Goal: Transaction & Acquisition: Purchase product/service

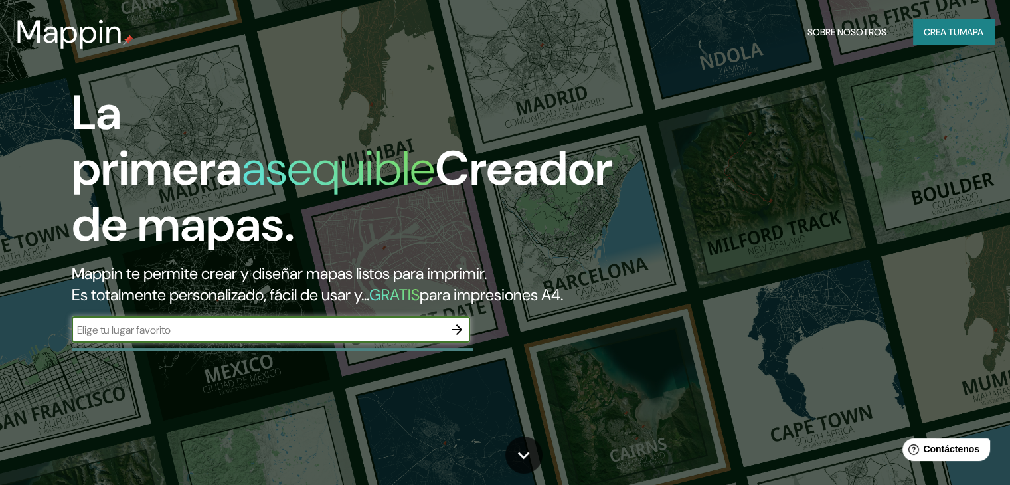
click at [456, 337] on icon "button" at bounding box center [457, 329] width 16 height 16
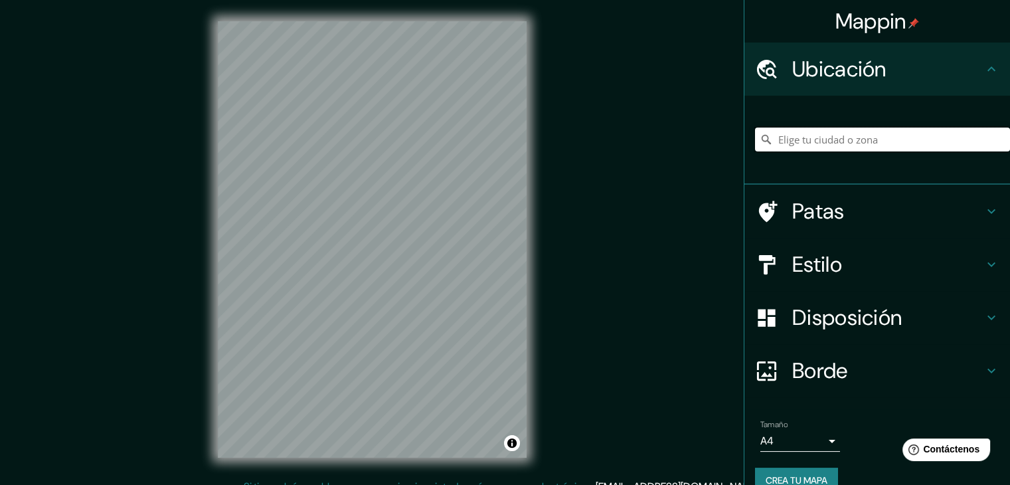
click at [929, 145] on input "Elige tu ciudad o zona" at bounding box center [882, 139] width 255 height 24
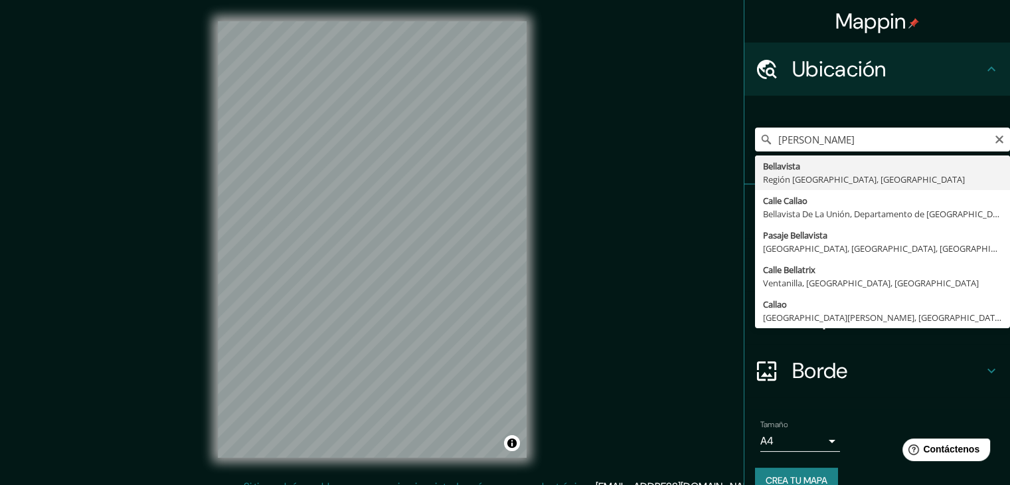
type input "[GEOGRAPHIC_DATA], [GEOGRAPHIC_DATA], [GEOGRAPHIC_DATA]"
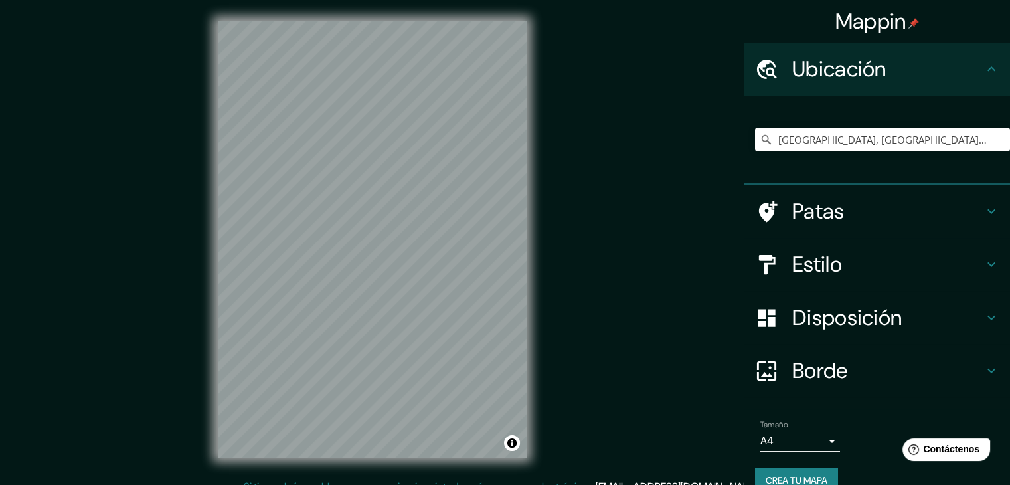
click at [829, 263] on font "Estilo" at bounding box center [817, 264] width 50 height 28
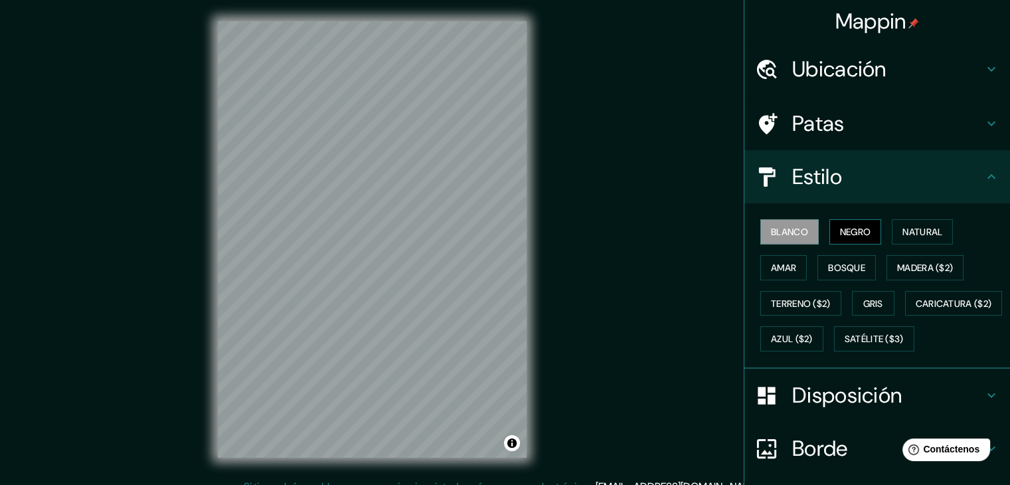
click at [840, 234] on font "Negro" at bounding box center [855, 232] width 31 height 12
click at [921, 234] on font "Natural" at bounding box center [922, 232] width 40 height 12
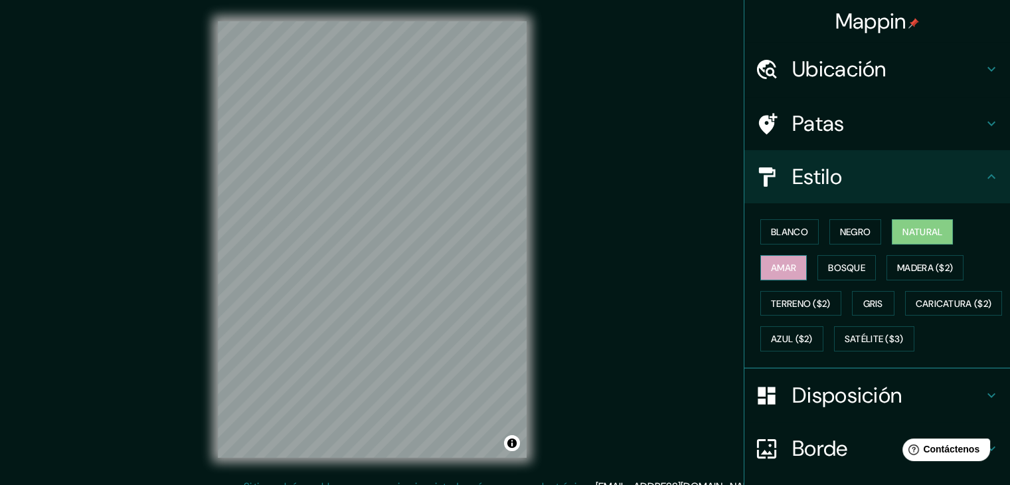
click at [789, 270] on button "Amar" at bounding box center [783, 267] width 46 height 25
click at [839, 264] on font "Bosque" at bounding box center [846, 268] width 37 height 12
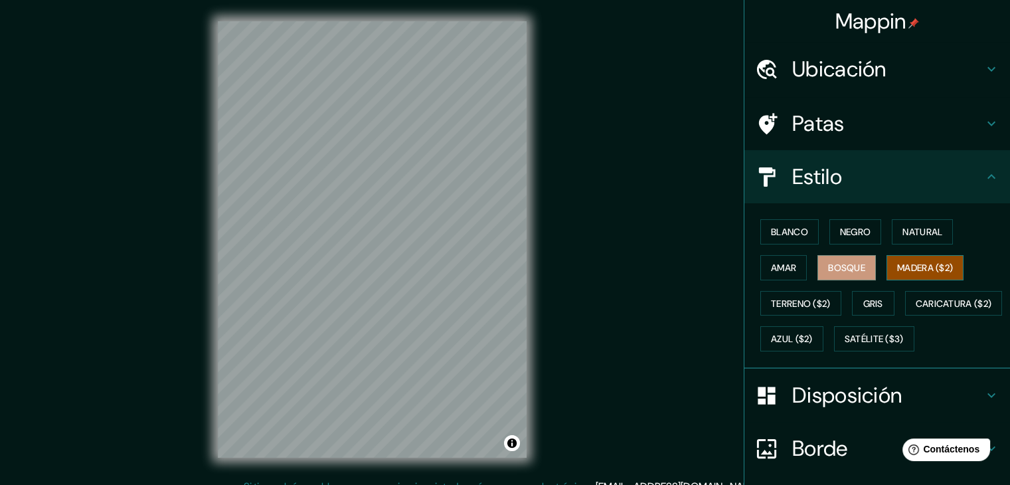
click at [928, 262] on font "Madera ($2)" at bounding box center [925, 268] width 56 height 12
click at [776, 300] on font "Terreno ($2)" at bounding box center [801, 303] width 60 height 12
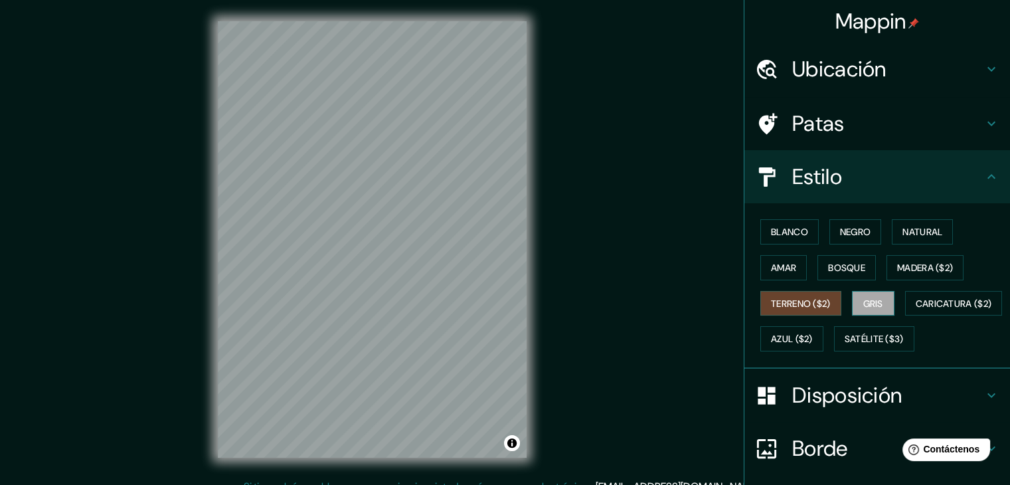
click at [863, 304] on font "Gris" at bounding box center [873, 303] width 20 height 12
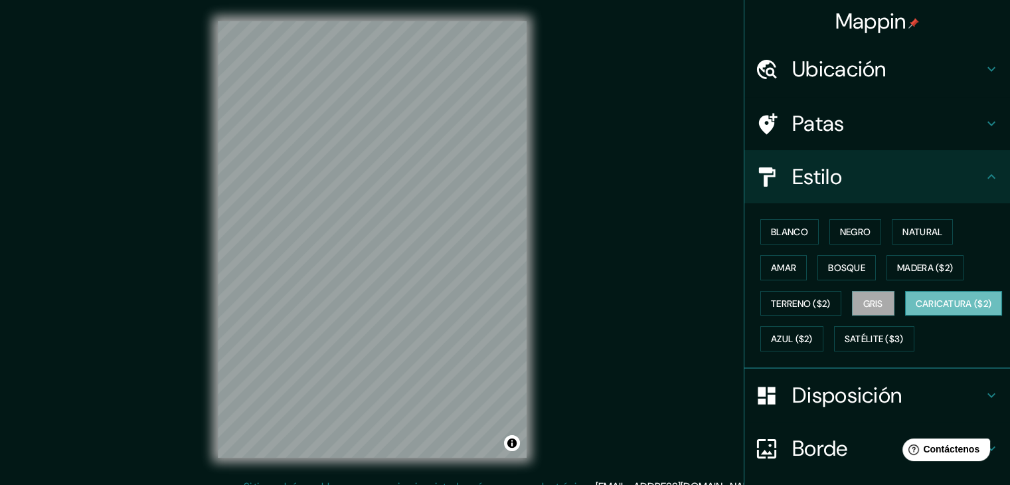
click at [905, 316] on button "Caricatura ($2)" at bounding box center [954, 303] width 98 height 25
click at [813, 337] on font "Azul ($2)" at bounding box center [792, 339] width 42 height 12
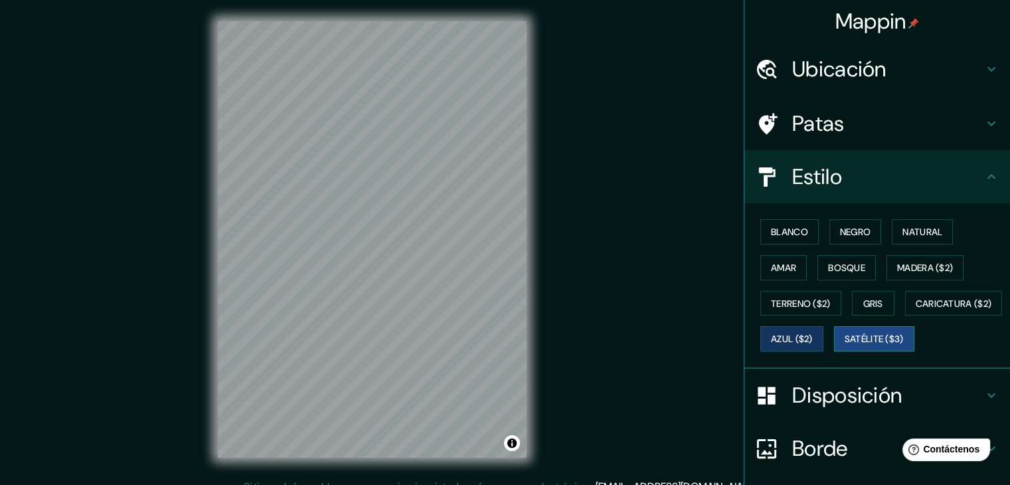
click at [844, 345] on font "Satélite ($3)" at bounding box center [873, 339] width 59 height 12
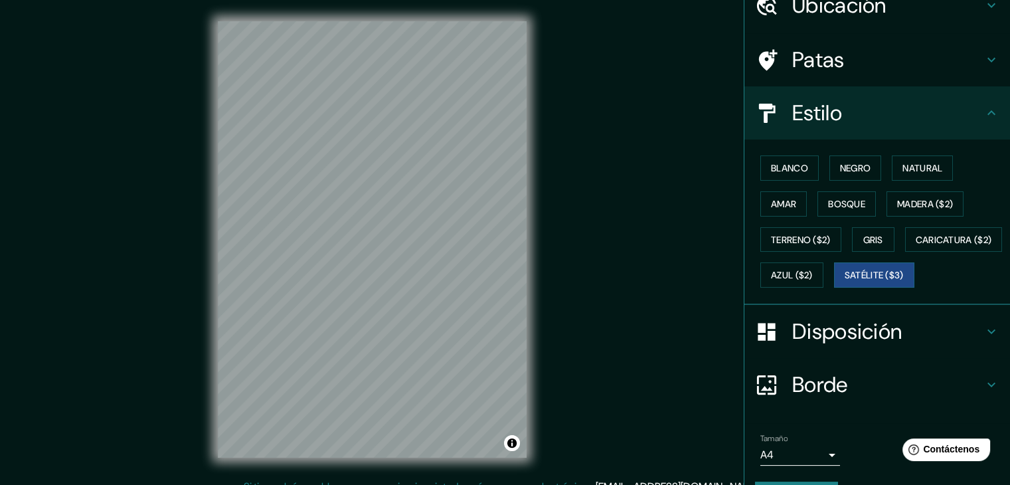
scroll to position [66, 0]
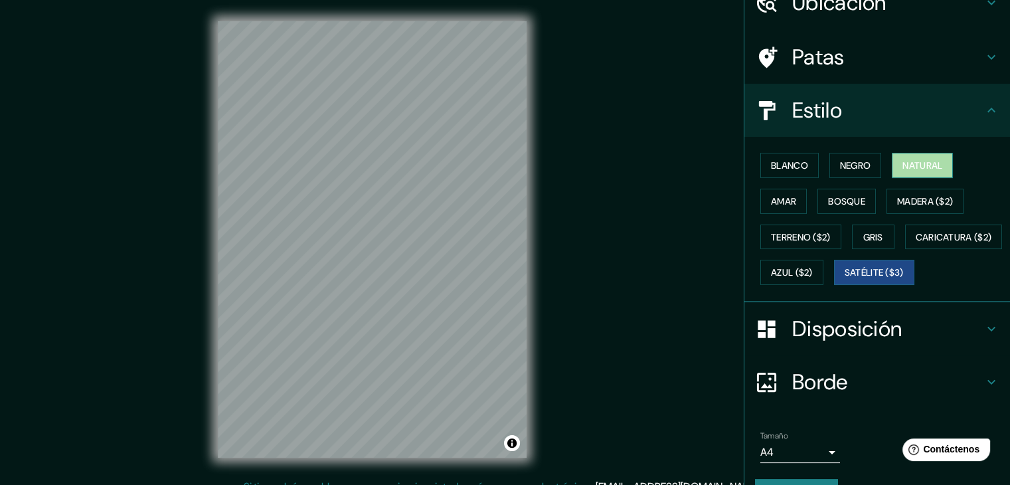
click at [931, 168] on font "Natural" at bounding box center [922, 165] width 40 height 12
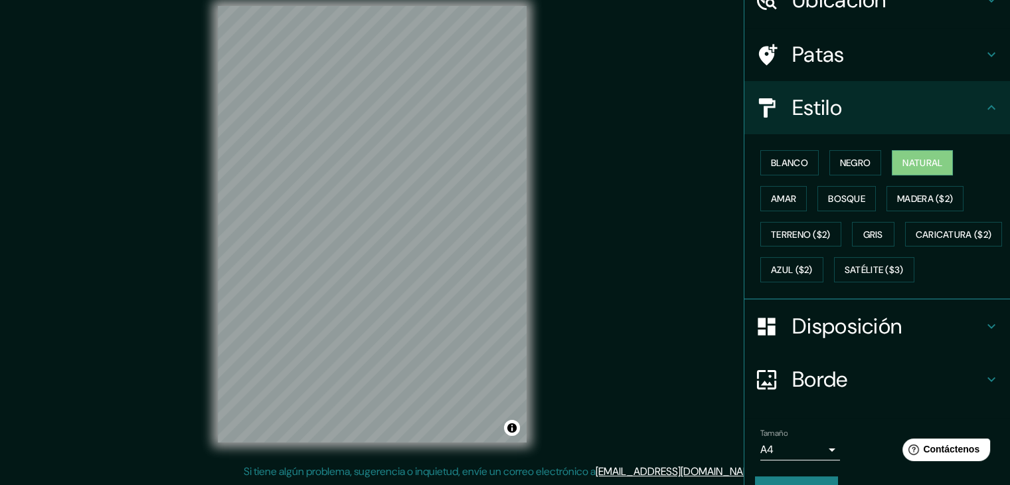
scroll to position [68, 0]
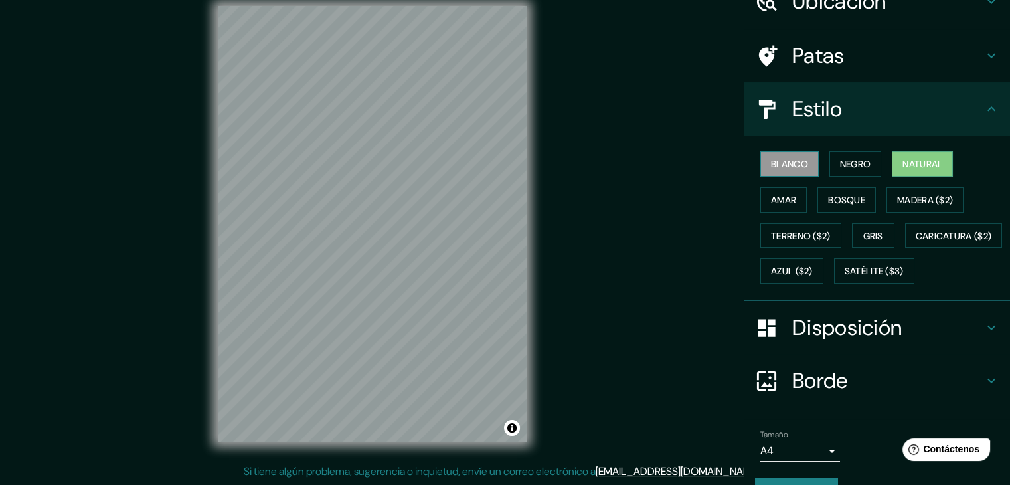
click at [801, 152] on button "Blanco" at bounding box center [789, 163] width 58 height 25
click at [829, 163] on button "Negro" at bounding box center [855, 163] width 52 height 25
click at [933, 158] on font "Natural" at bounding box center [922, 164] width 40 height 12
click at [784, 201] on font "Amar" at bounding box center [783, 200] width 25 height 12
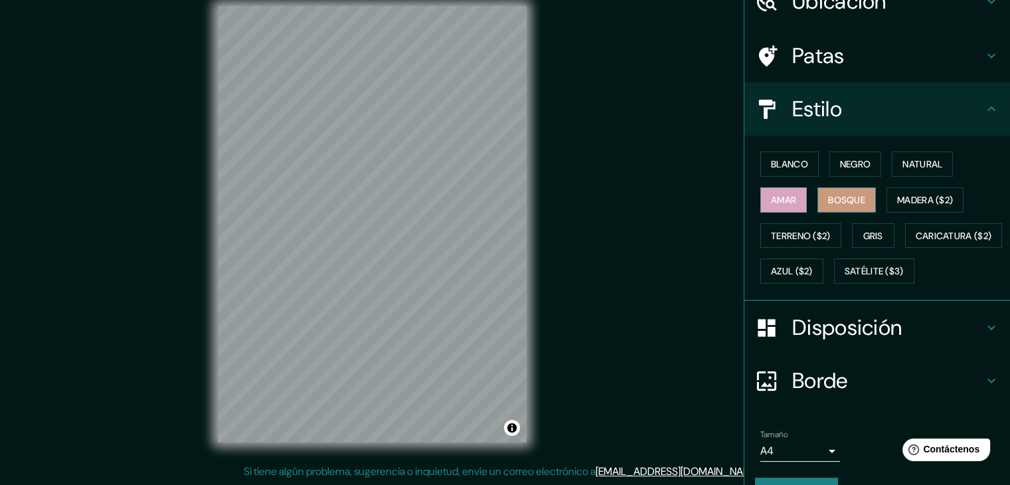
click at [847, 197] on font "Bosque" at bounding box center [846, 200] width 37 height 12
click at [910, 204] on font "Madera ($2)" at bounding box center [925, 199] width 56 height 17
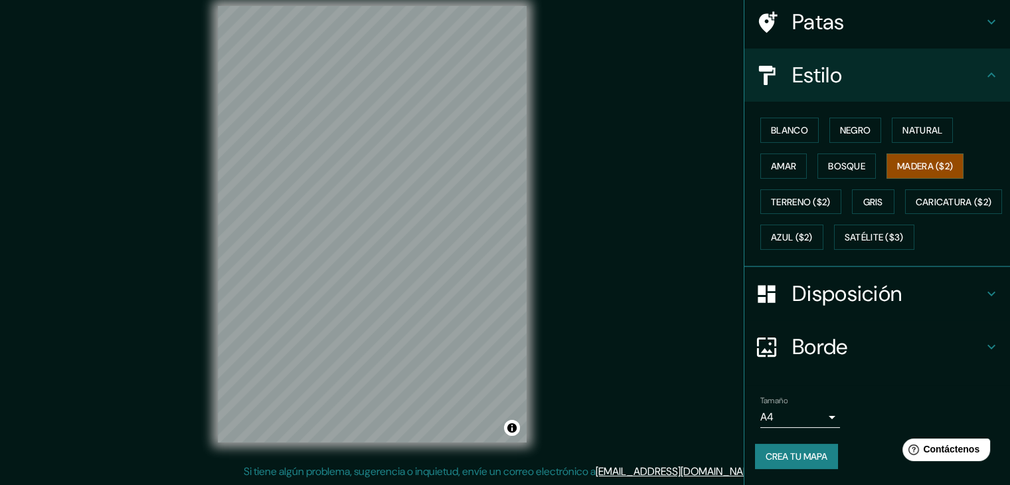
scroll to position [134, 0]
click at [966, 293] on h4 "Disposición" at bounding box center [887, 293] width 191 height 27
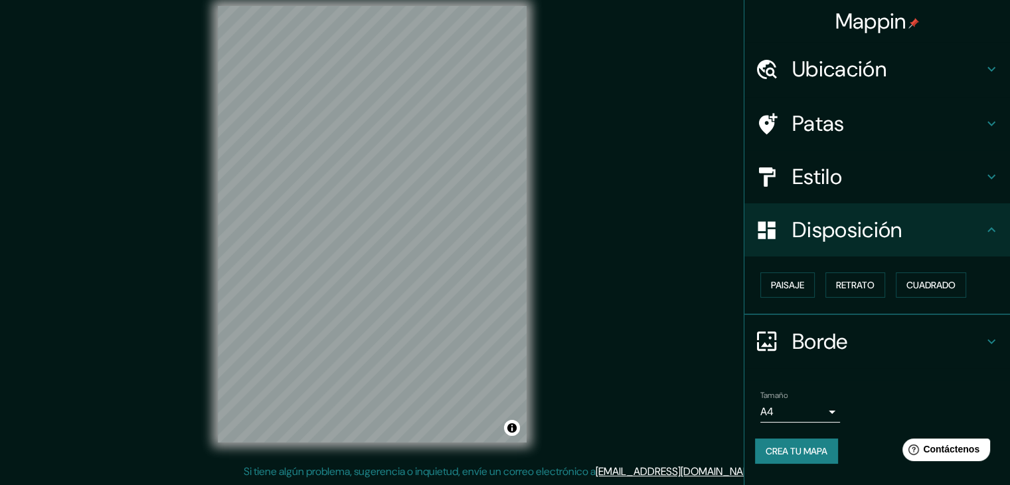
scroll to position [0, 0]
click at [799, 285] on font "Paisaje" at bounding box center [787, 285] width 33 height 12
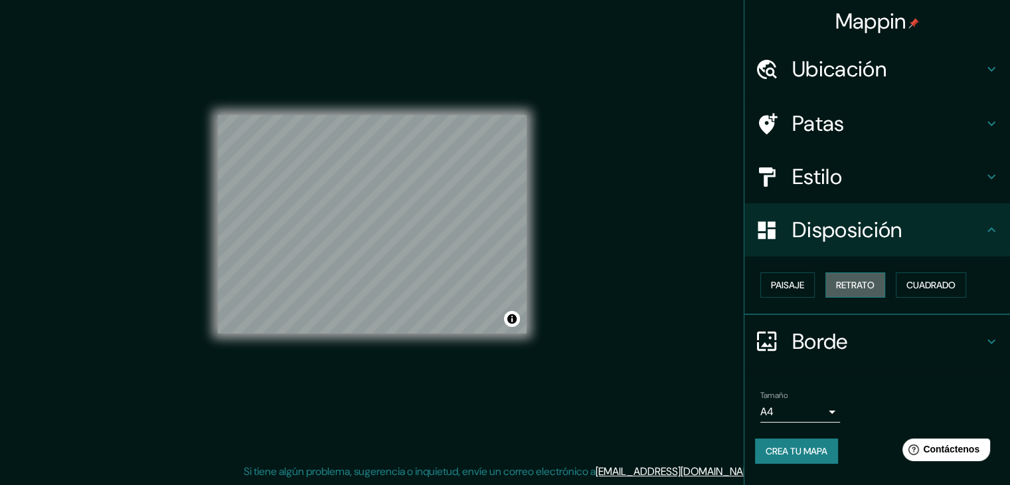
click at [844, 282] on font "Retrato" at bounding box center [855, 285] width 39 height 12
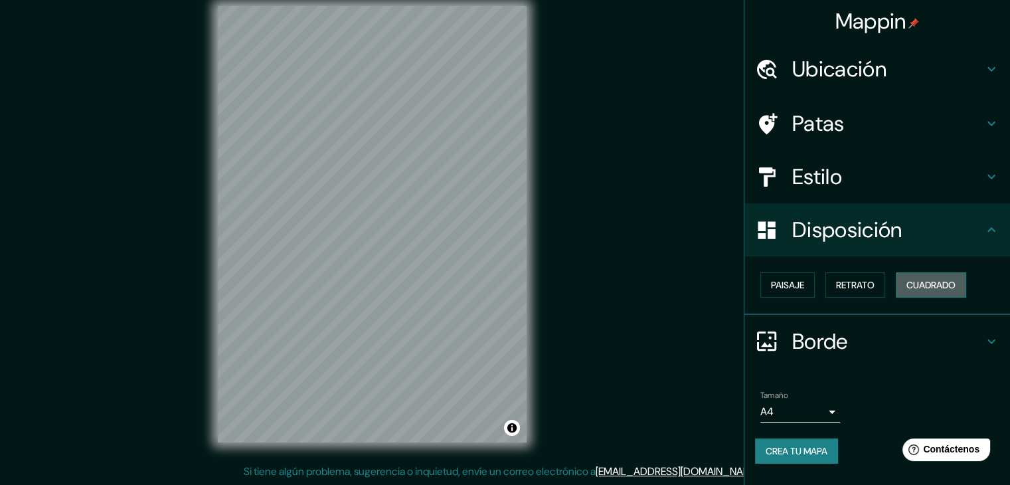
click at [937, 279] on font "Cuadrado" at bounding box center [930, 285] width 49 height 12
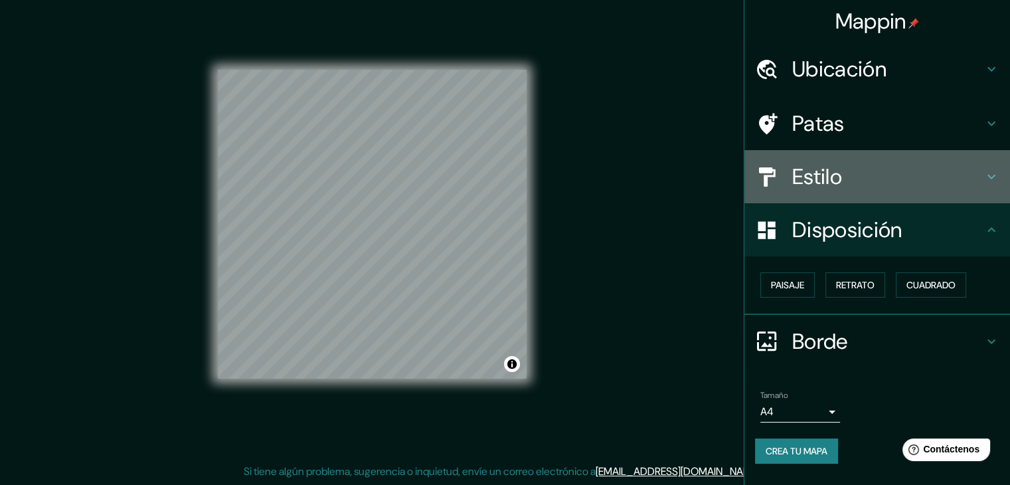
click at [939, 165] on h4 "Estilo" at bounding box center [887, 176] width 191 height 27
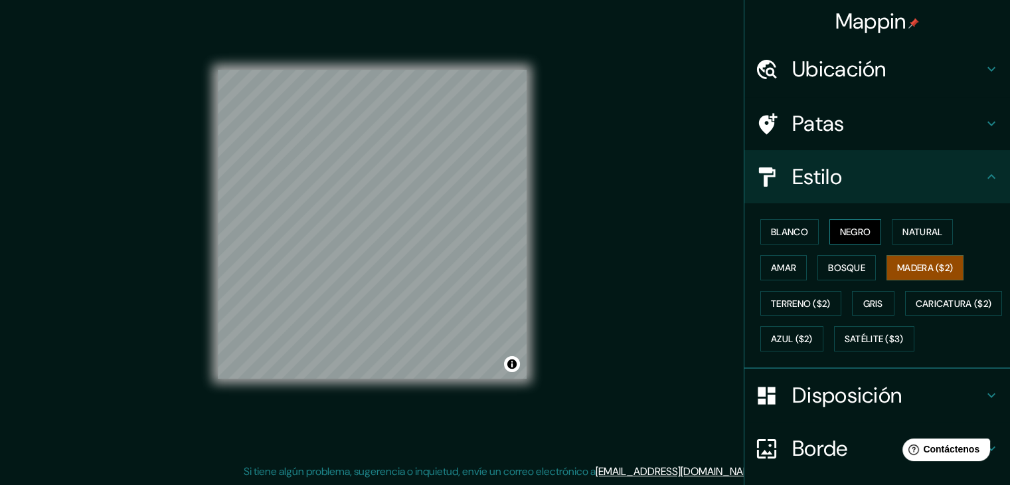
click at [872, 226] on button "Negro" at bounding box center [855, 231] width 52 height 25
click at [929, 229] on font "Natural" at bounding box center [922, 232] width 40 height 12
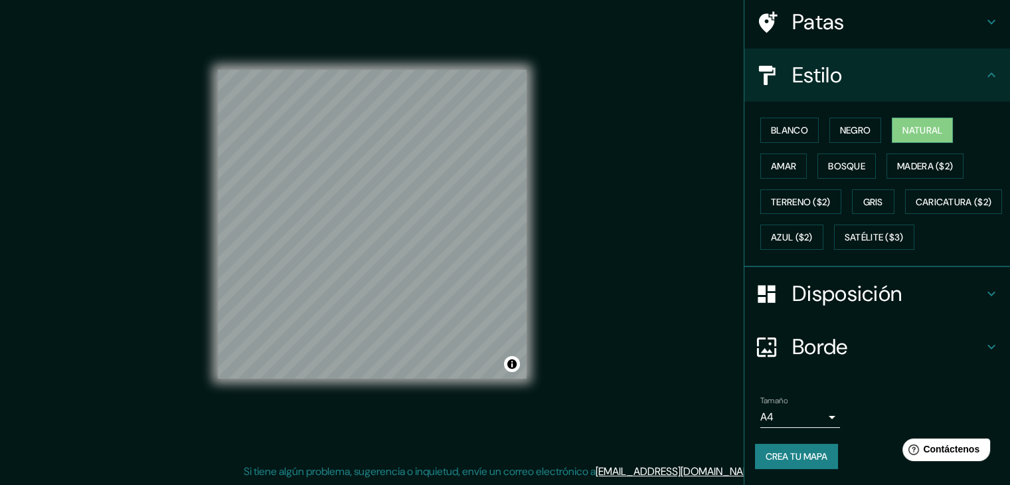
scroll to position [133, 0]
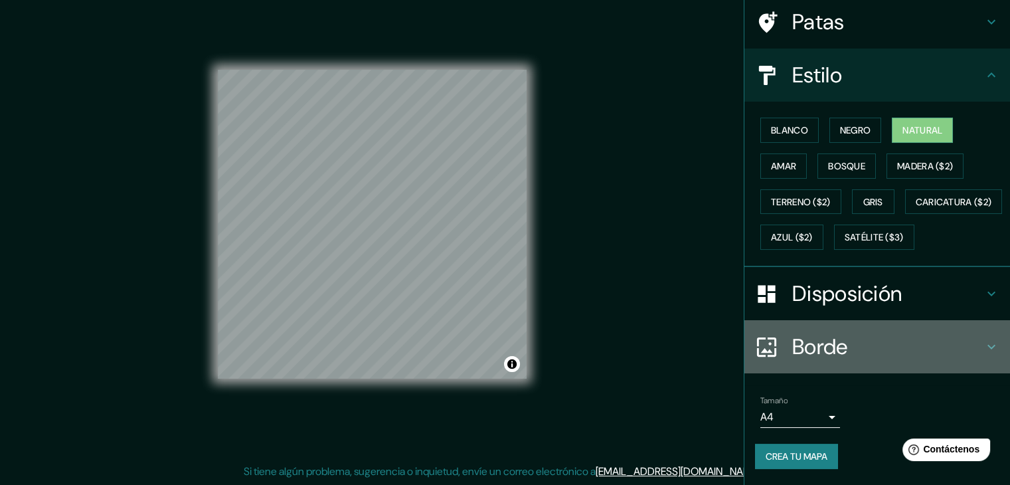
click at [922, 351] on h4 "Borde" at bounding box center [887, 346] width 191 height 27
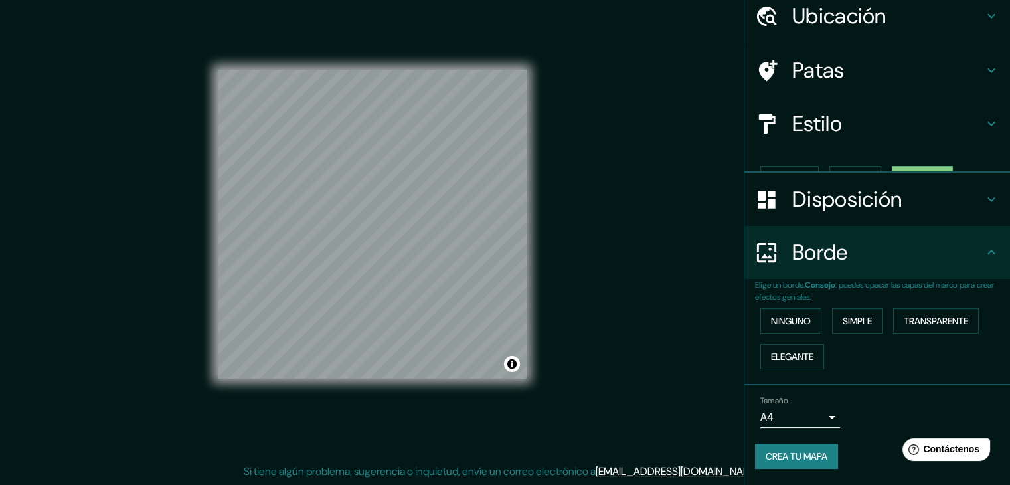
scroll to position [30, 0]
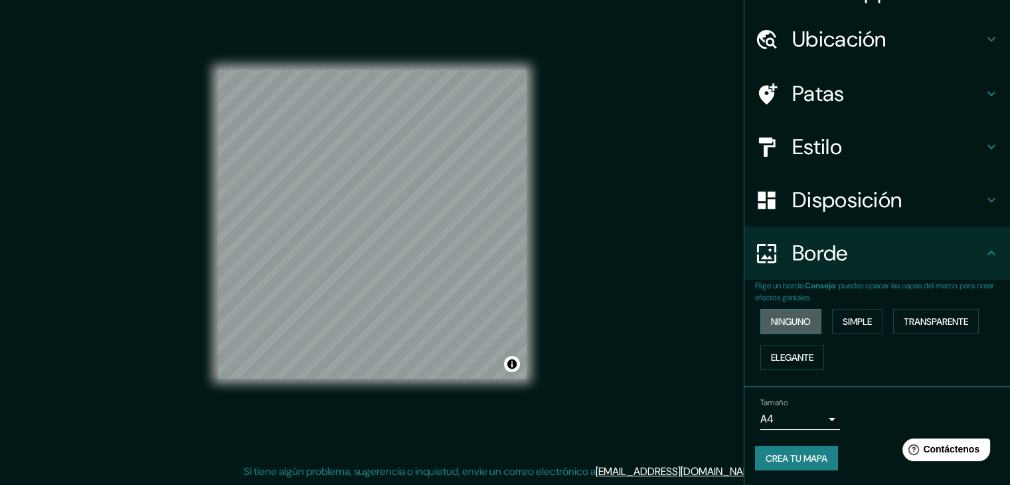
click at [799, 326] on font "Ninguno" at bounding box center [791, 321] width 40 height 12
click at [847, 325] on font "Simple" at bounding box center [857, 321] width 29 height 12
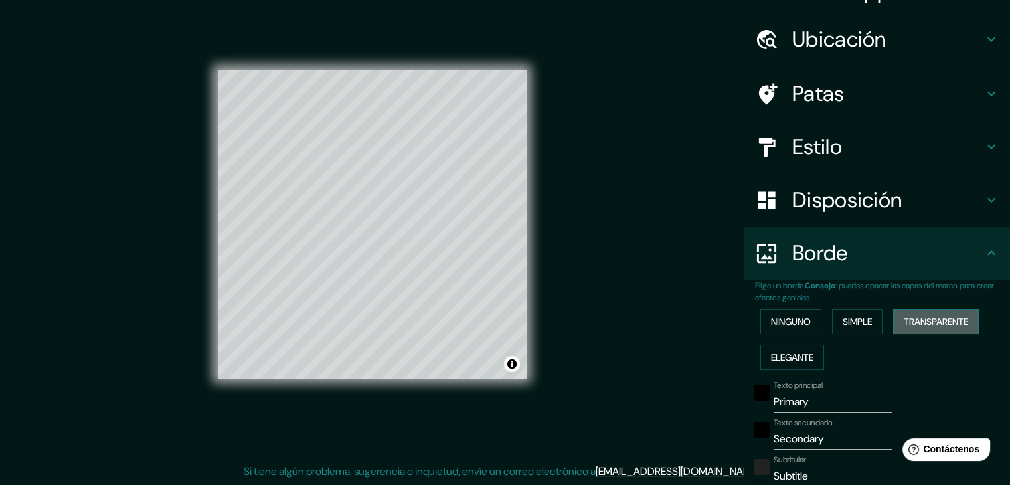
click at [911, 323] on font "Transparente" at bounding box center [936, 321] width 64 height 12
click at [797, 353] on font "Elegante" at bounding box center [792, 357] width 42 height 12
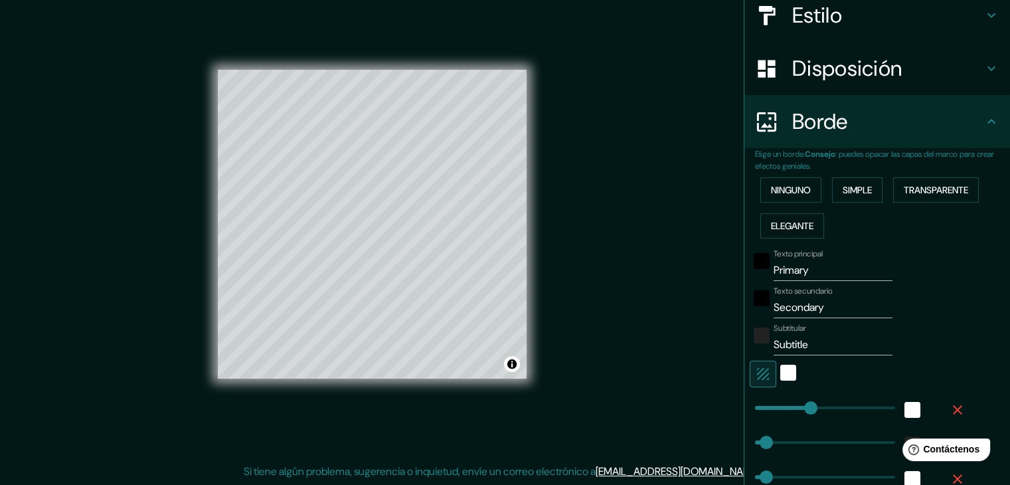
scroll to position [163, 0]
click at [805, 177] on button "Ninguno" at bounding box center [790, 188] width 61 height 25
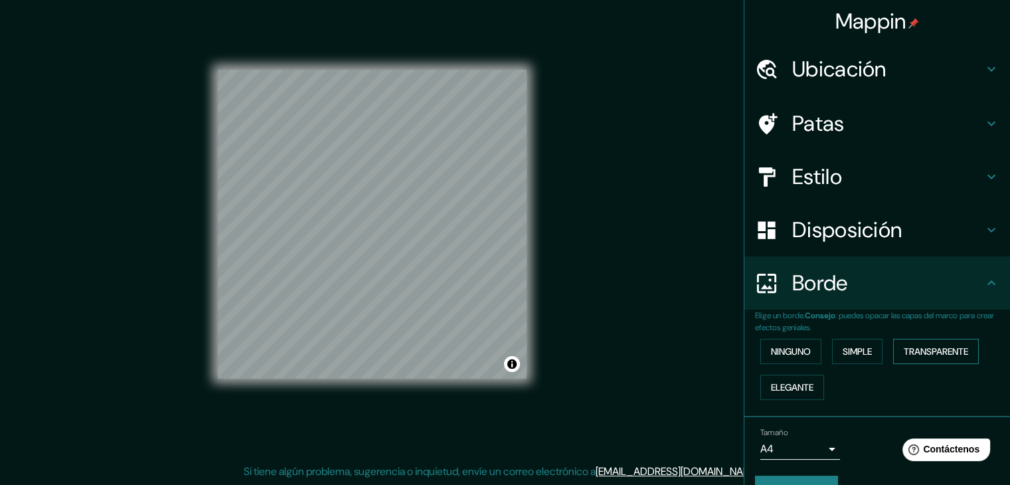
scroll to position [0, 0]
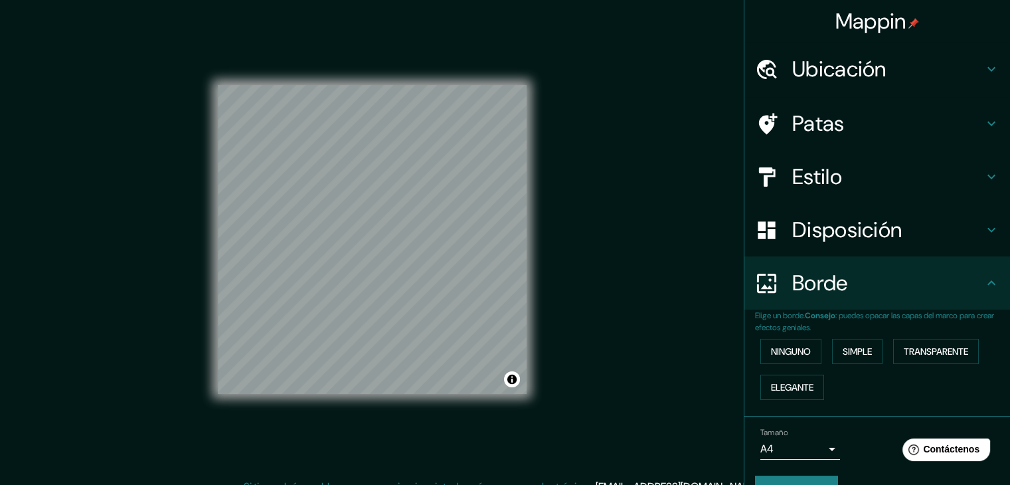
click at [858, 112] on h4 "Patas" at bounding box center [887, 123] width 191 height 27
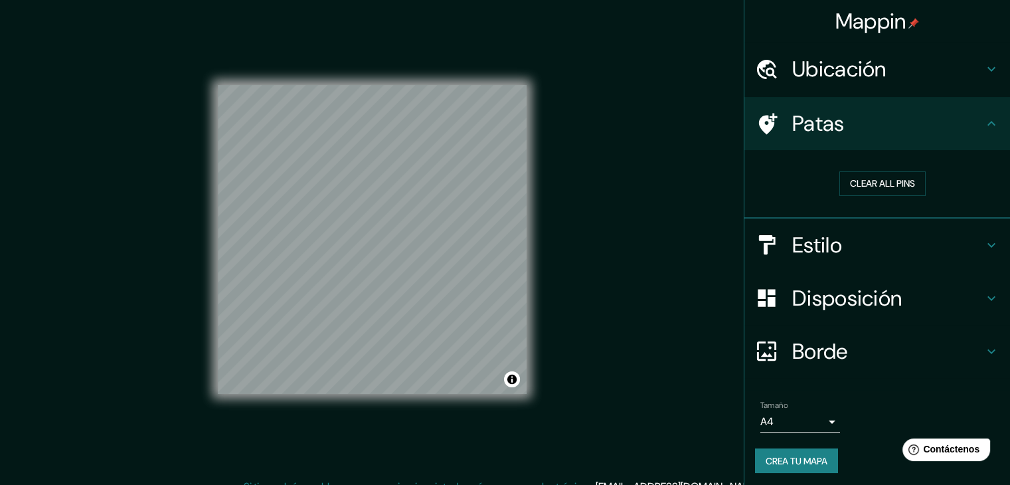
click at [833, 74] on font "Ubicación" at bounding box center [839, 69] width 94 height 28
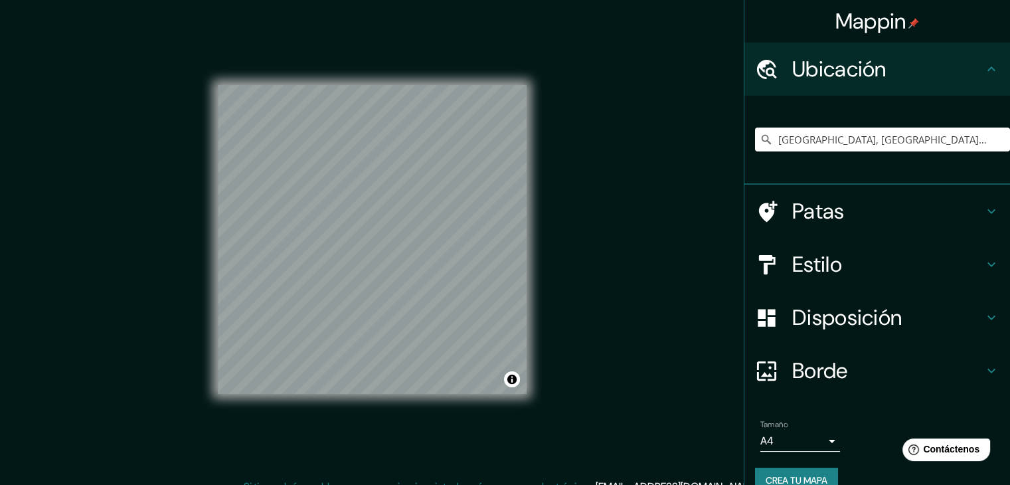
click at [833, 74] on font "Ubicación" at bounding box center [839, 69] width 94 height 28
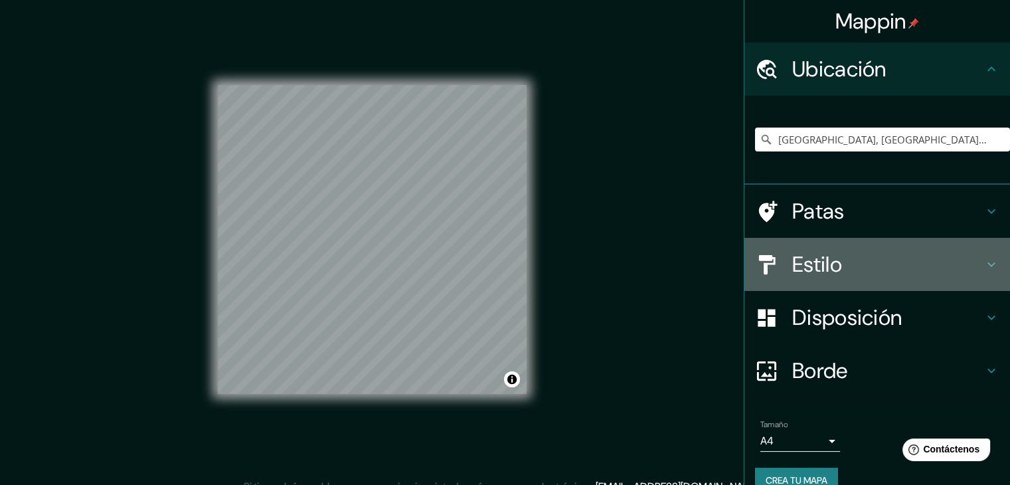
click at [937, 272] on h4 "Estilo" at bounding box center [887, 264] width 191 height 27
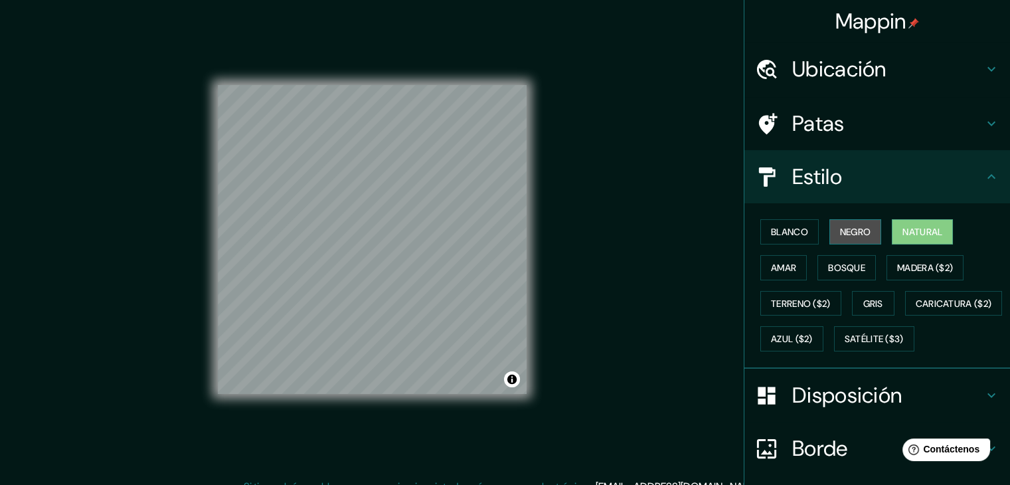
click at [863, 230] on button "Negro" at bounding box center [855, 231] width 52 height 25
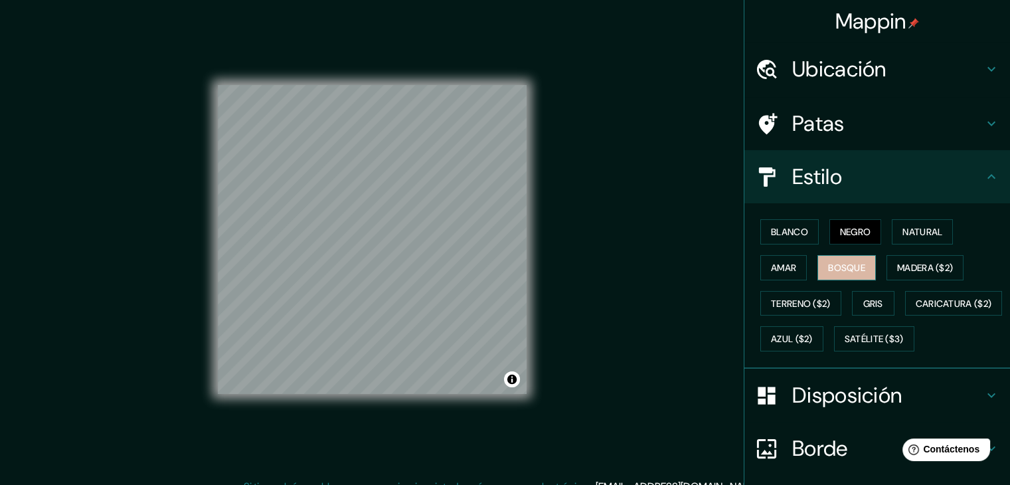
click at [839, 262] on font "Bosque" at bounding box center [846, 268] width 37 height 12
click at [773, 268] on font "Amar" at bounding box center [783, 268] width 25 height 12
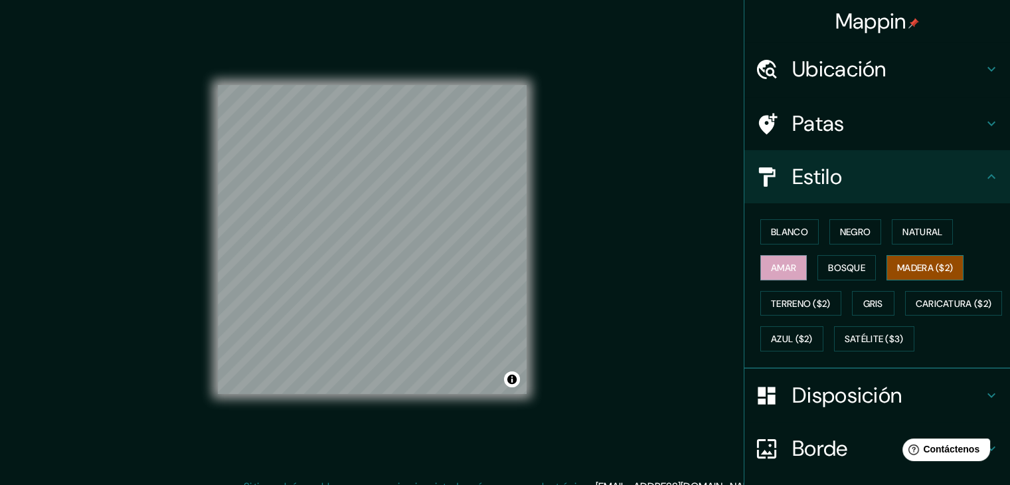
click at [910, 269] on font "Madera ($2)" at bounding box center [925, 268] width 56 height 12
click at [818, 303] on font "Terreno ($2)" at bounding box center [801, 303] width 60 height 12
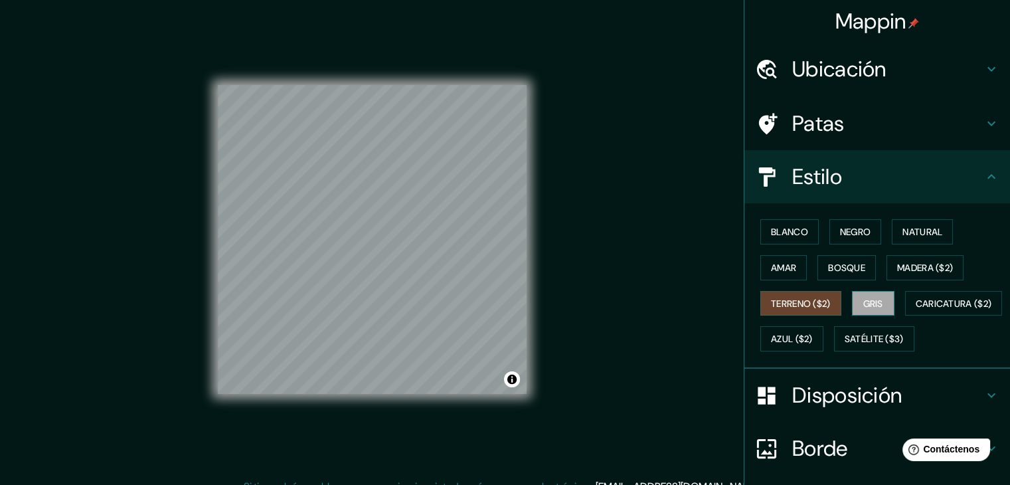
click at [863, 306] on font "Gris" at bounding box center [873, 303] width 20 height 12
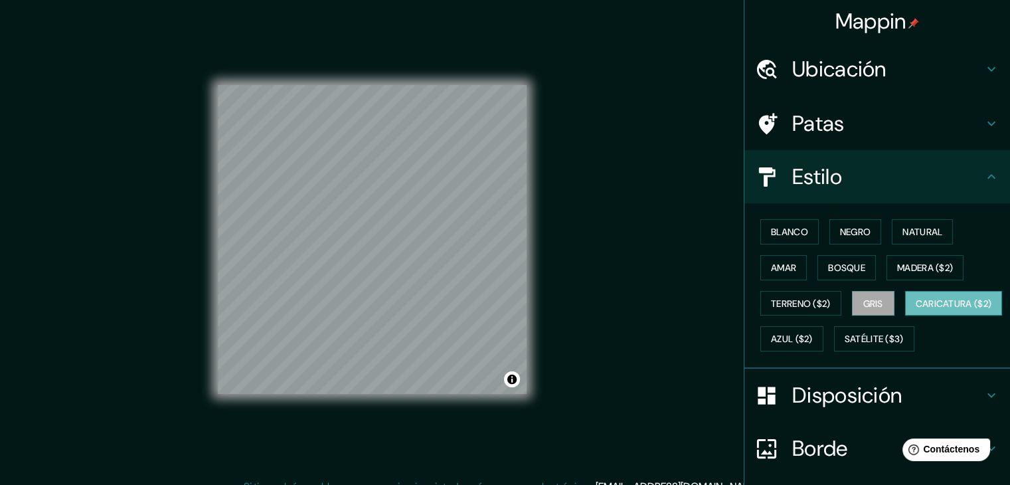
click at [905, 316] on button "Caricatura ($2)" at bounding box center [954, 303] width 98 height 25
click at [813, 330] on font "Azul ($2)" at bounding box center [792, 338] width 42 height 17
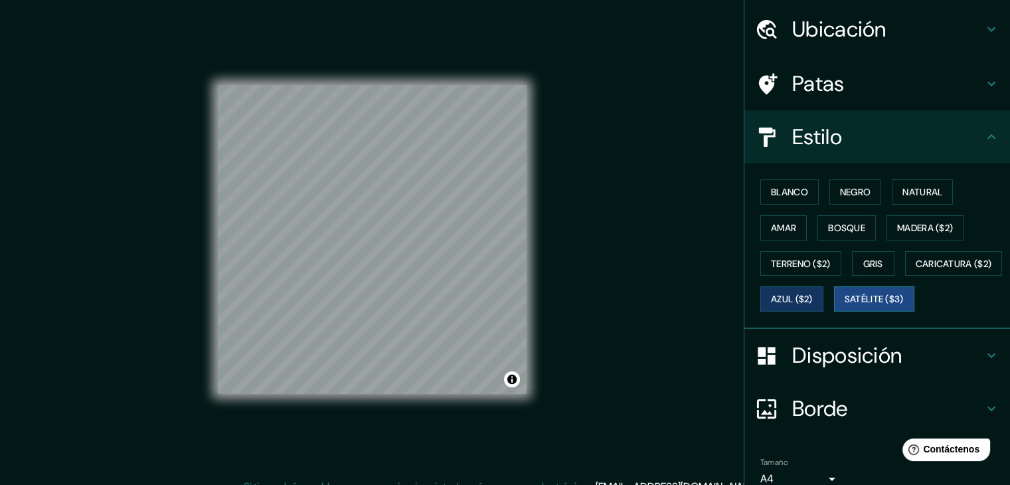
scroll to position [66, 0]
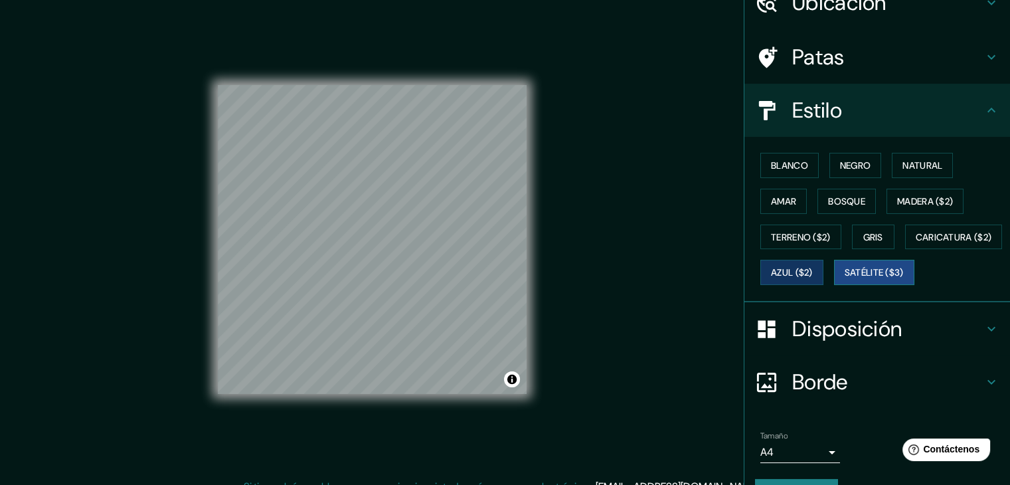
click at [844, 279] on font "Satélite ($3)" at bounding box center [873, 273] width 59 height 12
click at [813, 272] on font "Azul ($2)" at bounding box center [792, 273] width 42 height 12
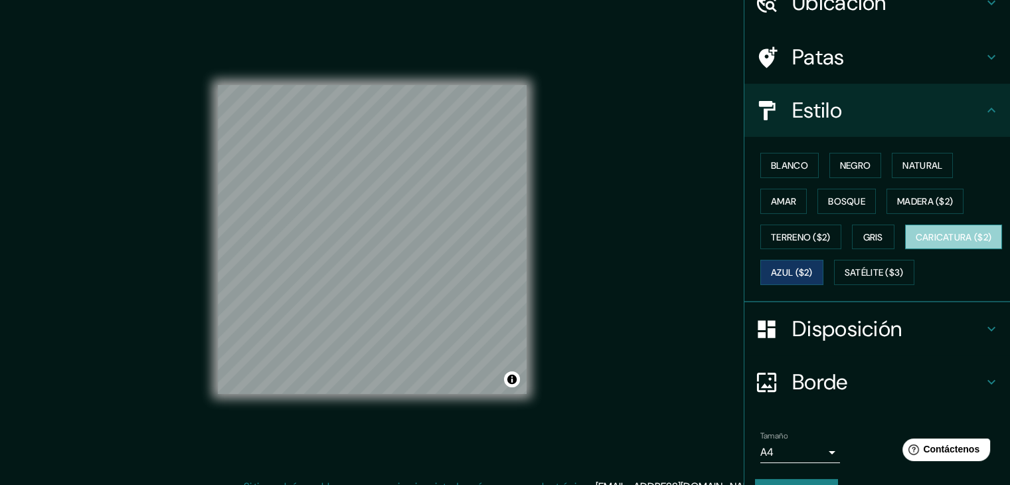
click at [905, 250] on button "Caricatura ($2)" at bounding box center [954, 236] width 98 height 25
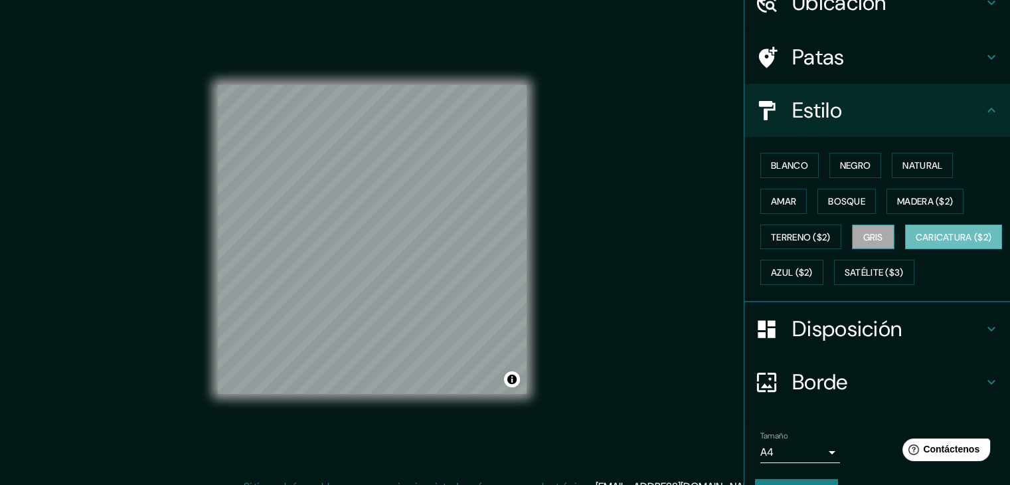
click at [863, 240] on font "Gris" at bounding box center [873, 237] width 20 height 12
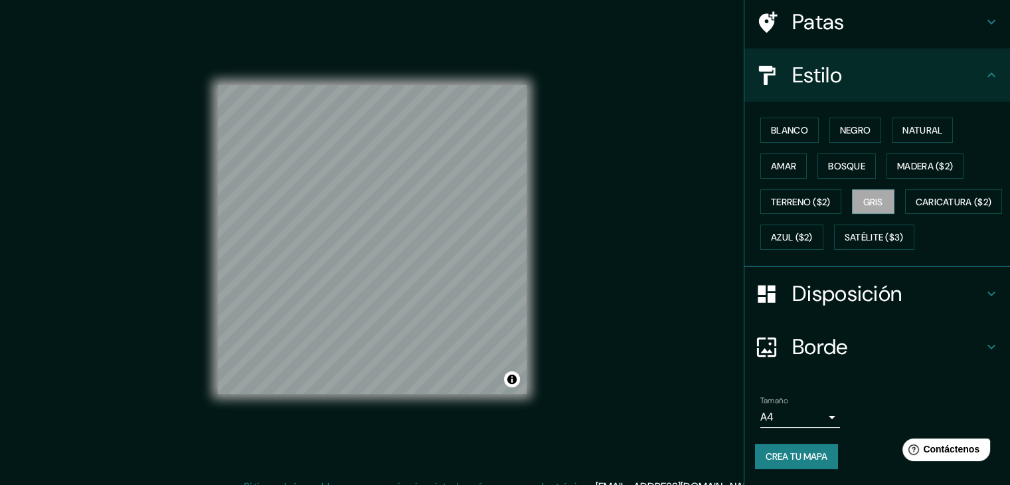
scroll to position [134, 0]
